Goal: Transaction & Acquisition: Purchase product/service

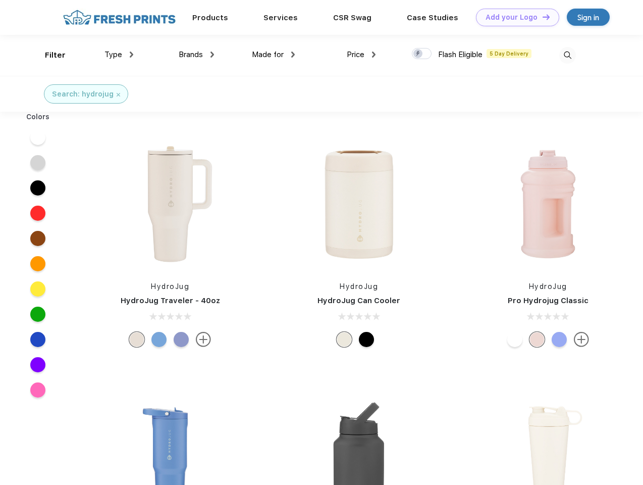
scroll to position [1, 0]
click at [514, 17] on link "Add your Logo Design Tool" at bounding box center [517, 18] width 83 height 18
click at [0, 0] on div "Design Tool" at bounding box center [0, 0] width 0 height 0
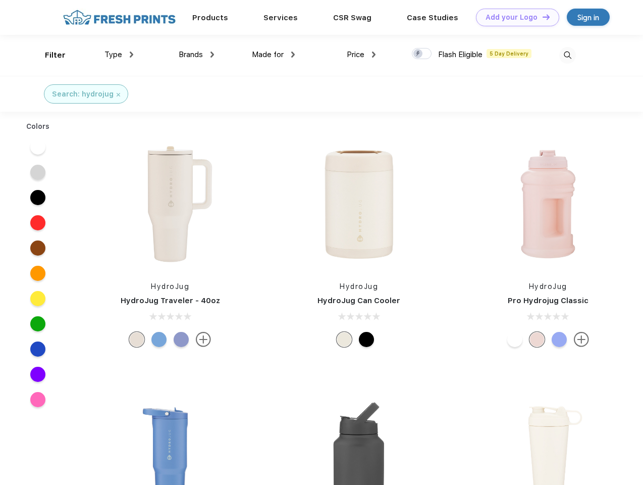
click at [542, 17] on link "Add your Logo Design Tool" at bounding box center [517, 18] width 83 height 18
click at [48, 55] on div "Filter" at bounding box center [55, 55] width 21 height 12
click at [119, 55] on span "Type" at bounding box center [114, 54] width 18 height 9
click at [196, 55] on span "Brands" at bounding box center [191, 54] width 24 height 9
click at [274, 55] on span "Made for" at bounding box center [268, 54] width 32 height 9
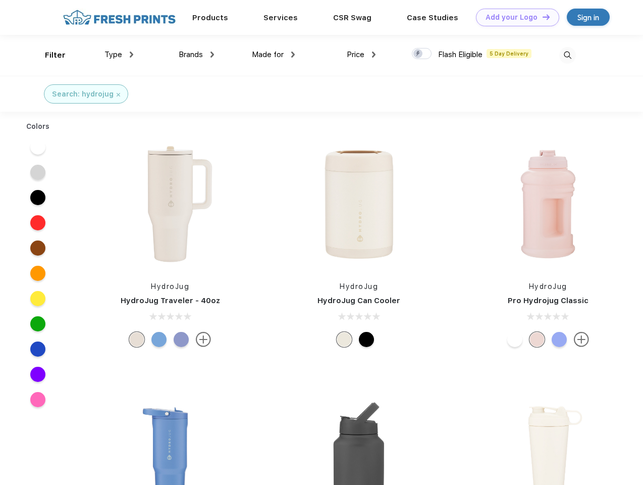
click at [362, 55] on span "Price" at bounding box center [356, 54] width 18 height 9
click at [422, 54] on div at bounding box center [422, 53] width 20 height 11
click at [419, 54] on input "checkbox" at bounding box center [415, 50] width 7 height 7
click at [568, 55] on img at bounding box center [568, 55] width 17 height 17
